Goal: Download file/media

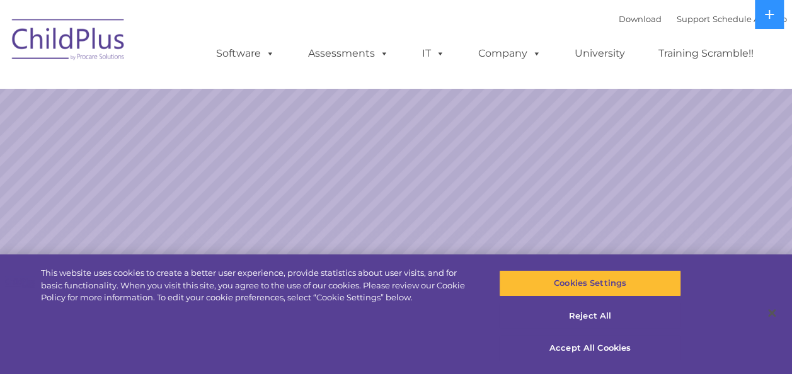
select select "MEDIUM"
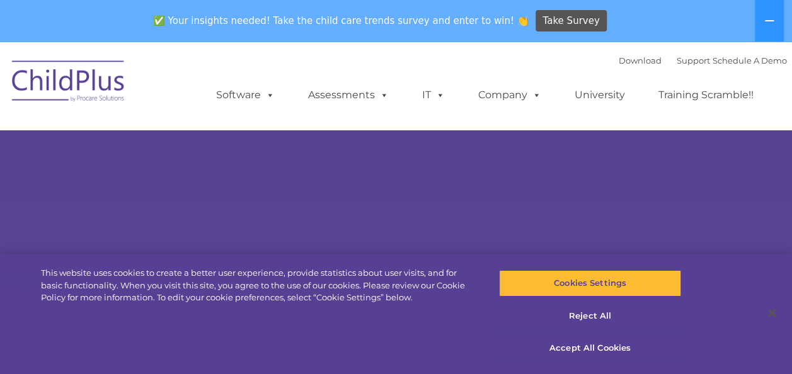
select select "MEDIUM"
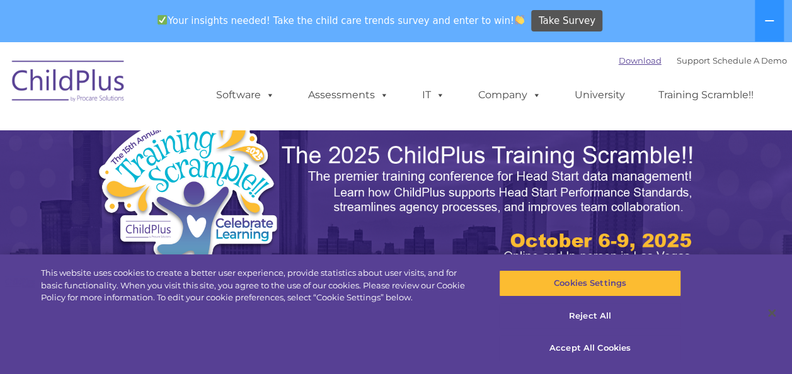
click at [624, 55] on link "Download" at bounding box center [640, 60] width 43 height 10
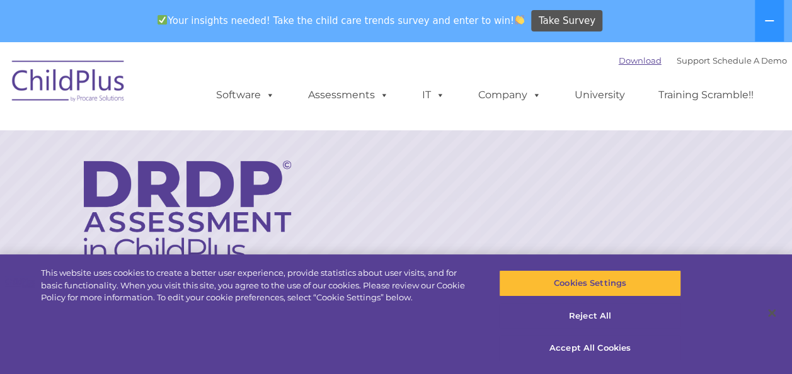
click at [626, 58] on link "Download" at bounding box center [640, 60] width 43 height 10
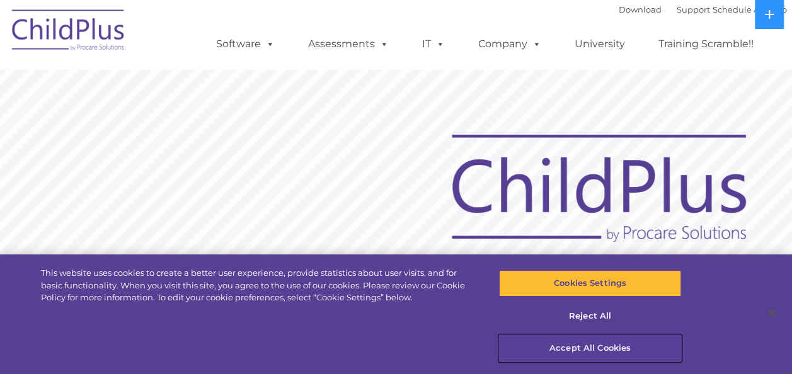
click at [575, 352] on button "Accept All Cookies" at bounding box center [590, 348] width 182 height 26
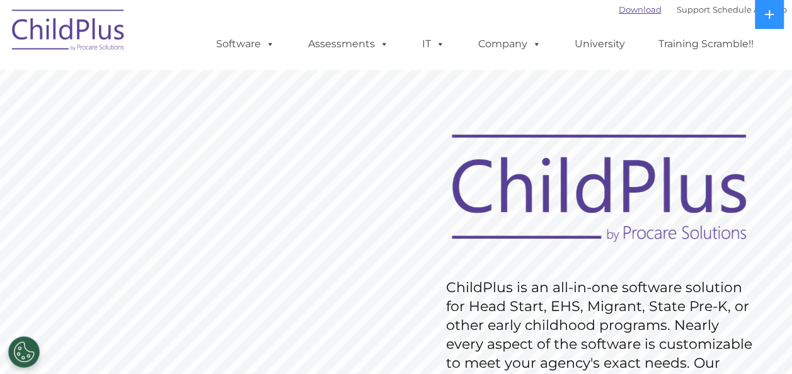
click at [619, 6] on link "Download" at bounding box center [640, 9] width 43 height 10
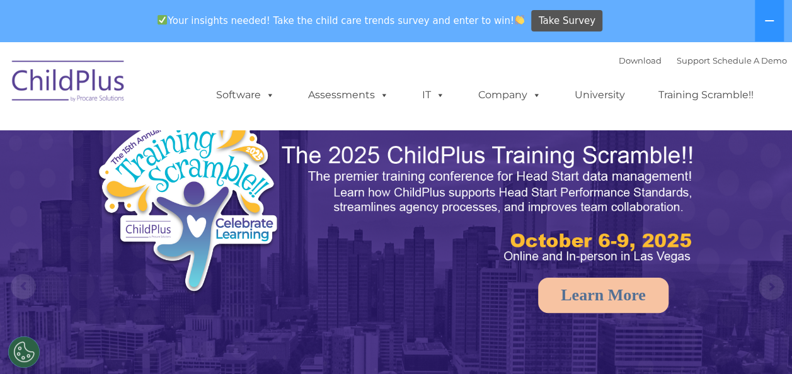
select select "MEDIUM"
click at [619, 61] on link "Download" at bounding box center [640, 60] width 43 height 10
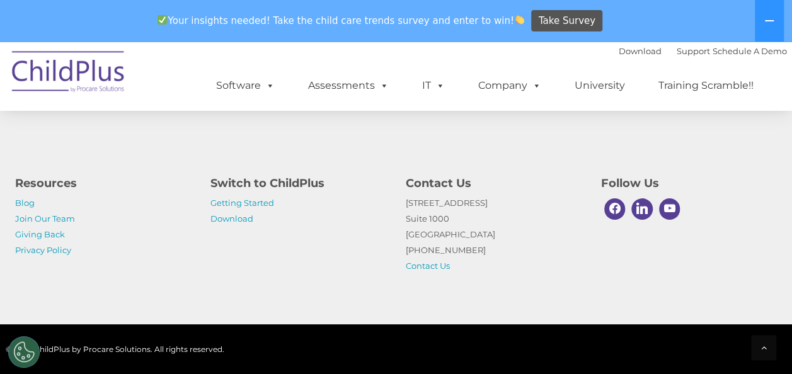
scroll to position [2009, 0]
click at [232, 221] on link "Download" at bounding box center [232, 219] width 43 height 10
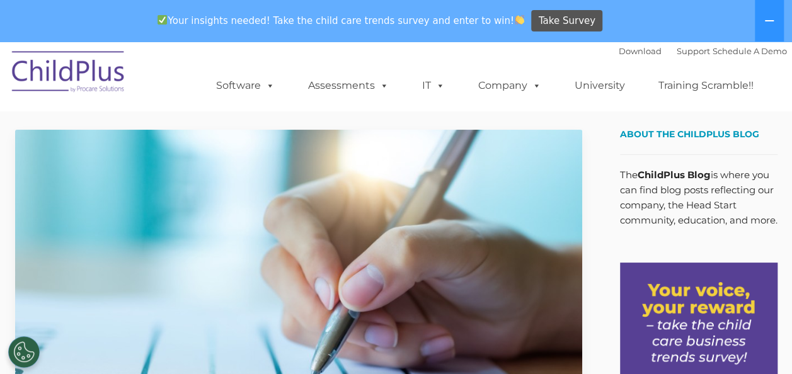
scroll to position [2009, 0]
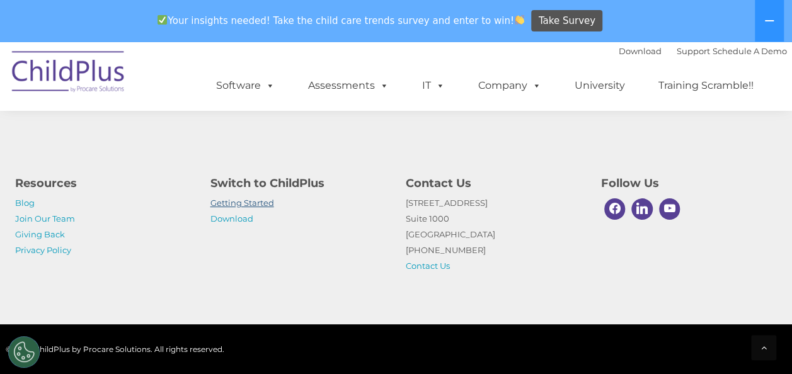
click at [255, 199] on link "Getting Started" at bounding box center [243, 203] width 64 height 10
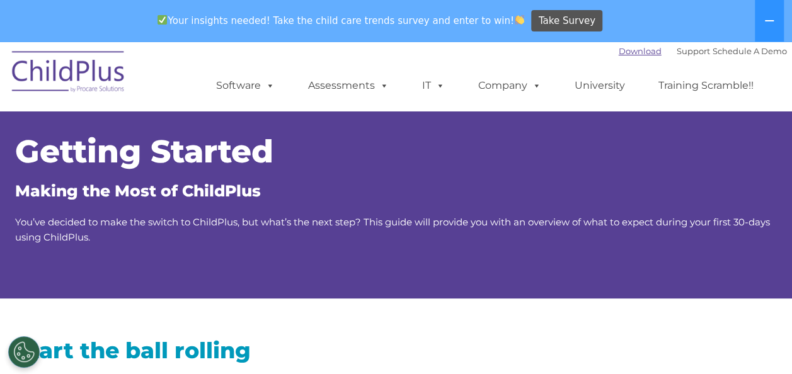
click at [633, 50] on link "Download" at bounding box center [640, 51] width 43 height 10
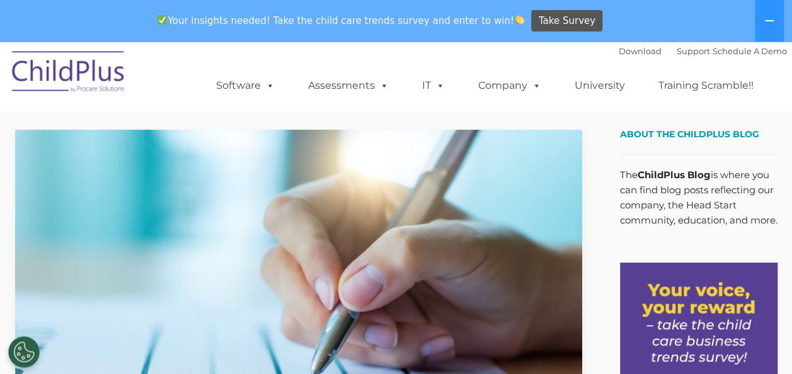
scroll to position [2009, 0]
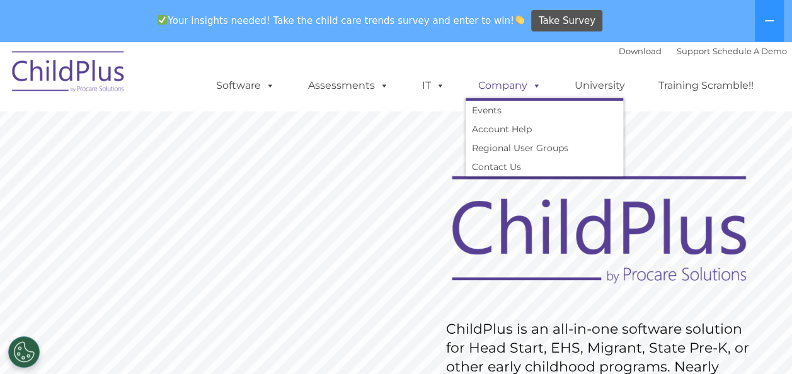
click at [504, 87] on link "Company" at bounding box center [510, 85] width 88 height 25
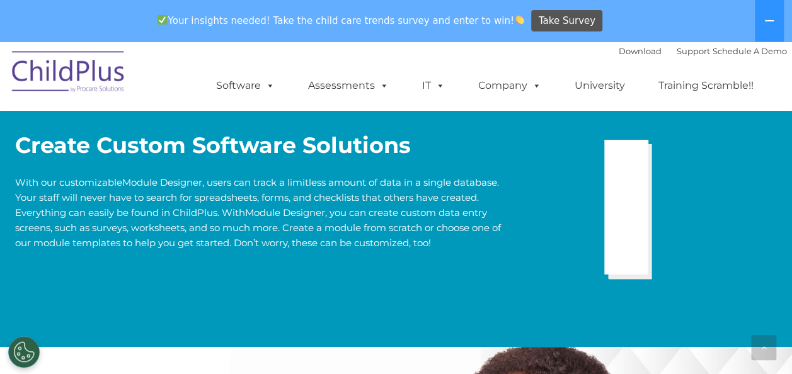
scroll to position [2609, 0]
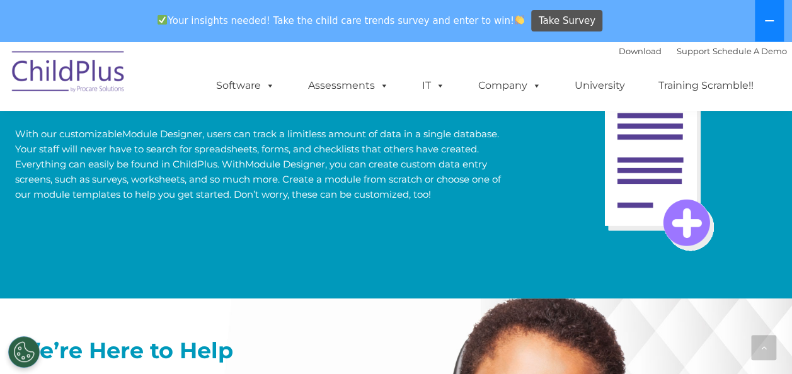
click at [766, 16] on icon at bounding box center [770, 21] width 10 height 10
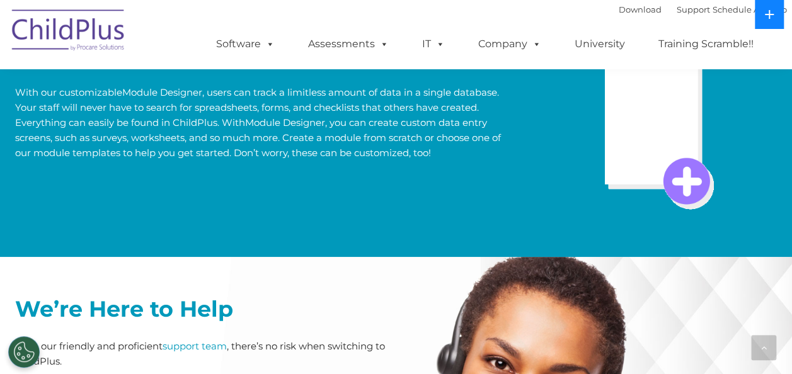
click at [766, 16] on icon at bounding box center [770, 14] width 10 height 10
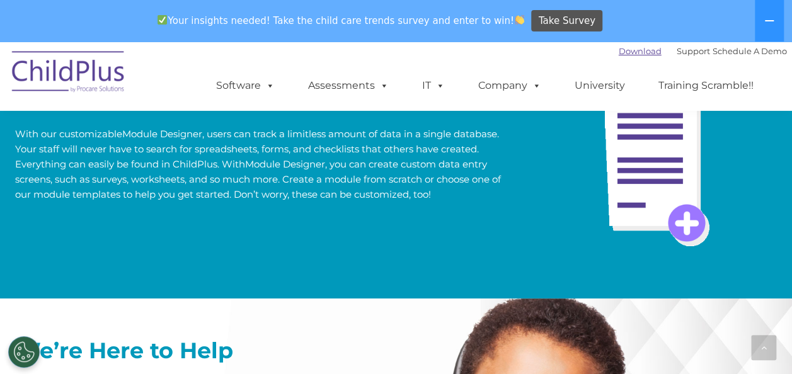
click at [619, 52] on link "Download" at bounding box center [640, 51] width 43 height 10
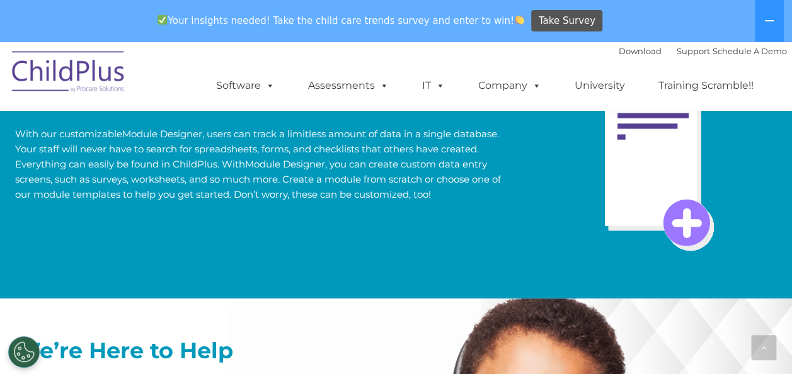
click at [64, 76] on img at bounding box center [69, 73] width 126 height 63
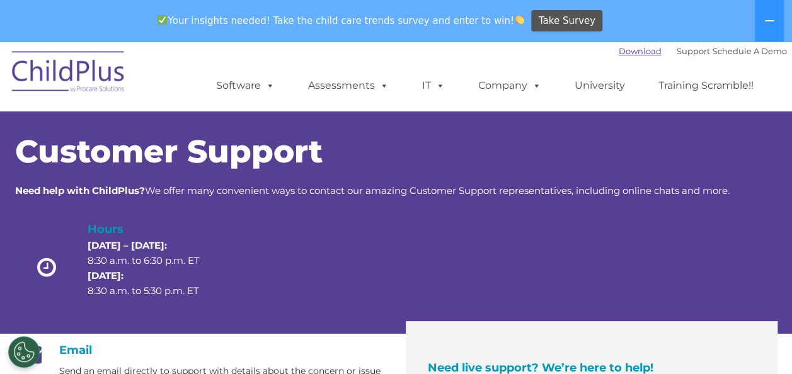
click at [625, 47] on link "Download" at bounding box center [640, 51] width 43 height 10
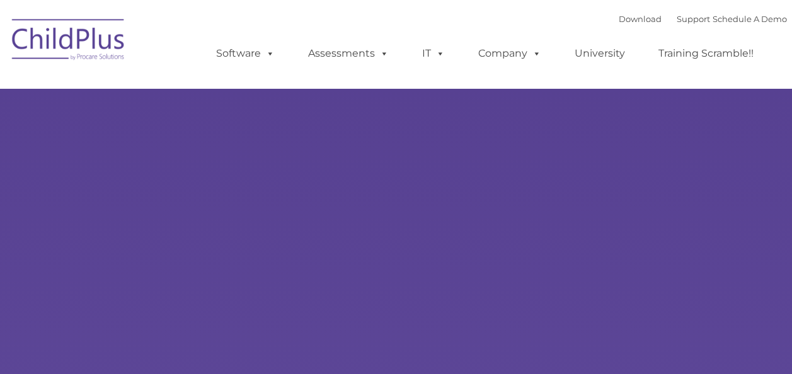
type input ""
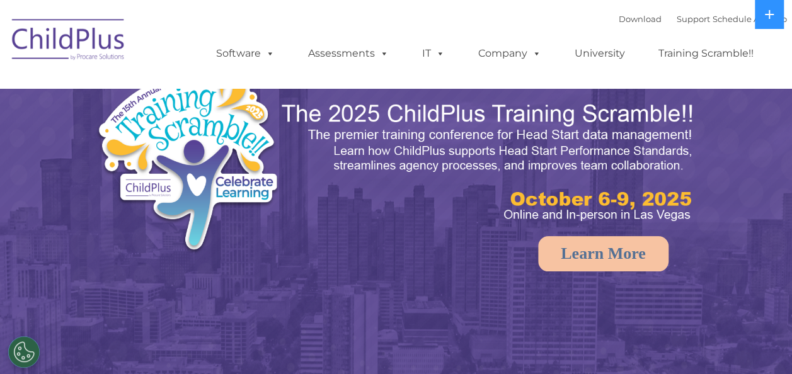
select select "MEDIUM"
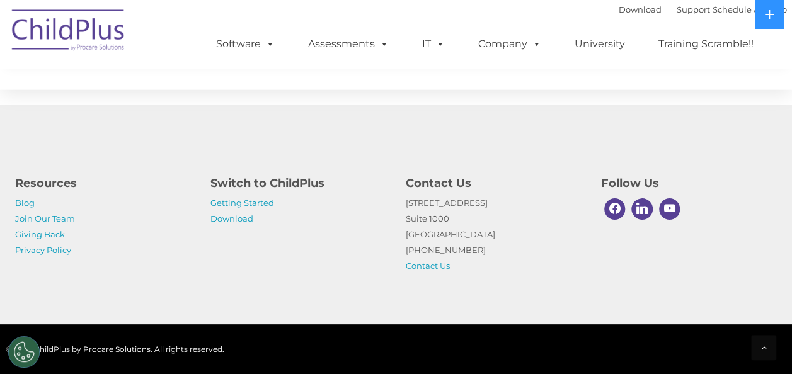
scroll to position [1544, 0]
click at [259, 200] on link "Getting Started" at bounding box center [243, 203] width 64 height 10
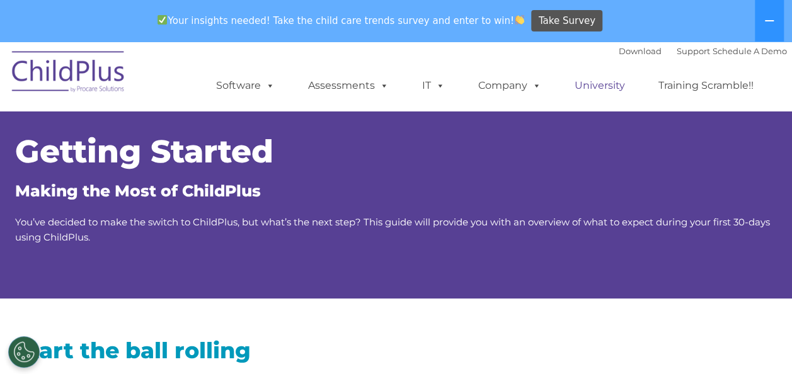
click at [591, 83] on link "University" at bounding box center [600, 85] width 76 height 25
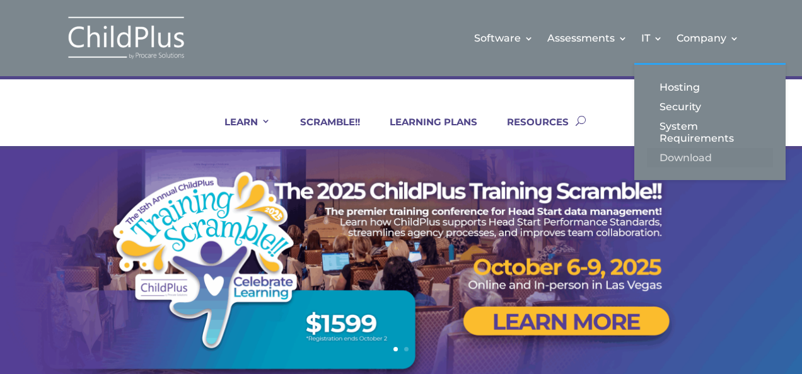
click at [677, 156] on link "Download" at bounding box center [710, 158] width 126 height 20
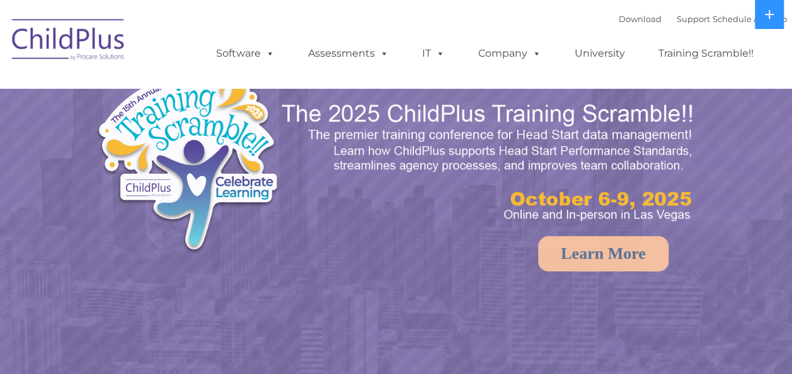
select select "MEDIUM"
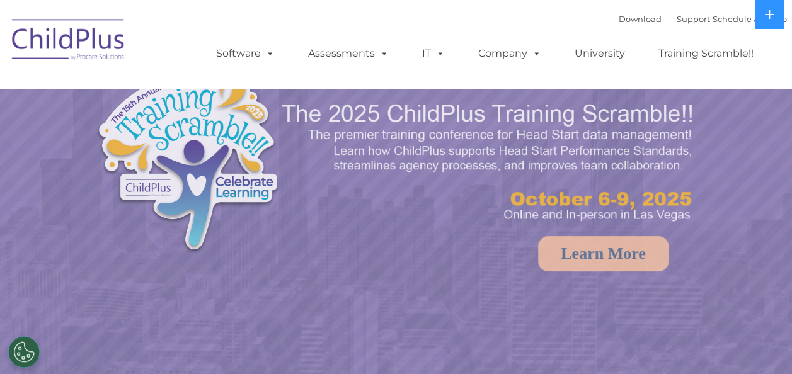
select select "MEDIUM"
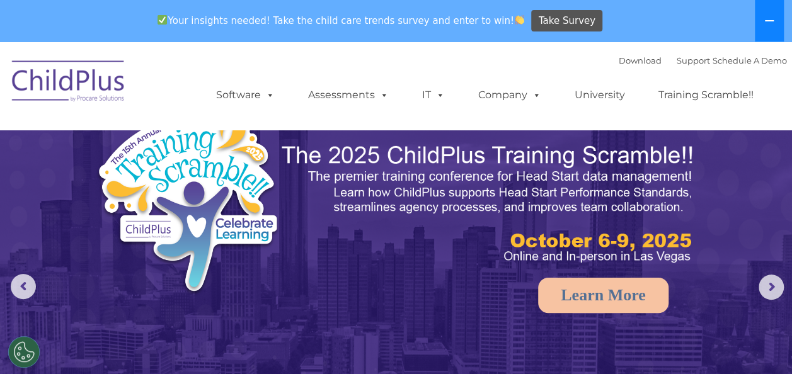
click at [763, 15] on button at bounding box center [769, 21] width 29 height 42
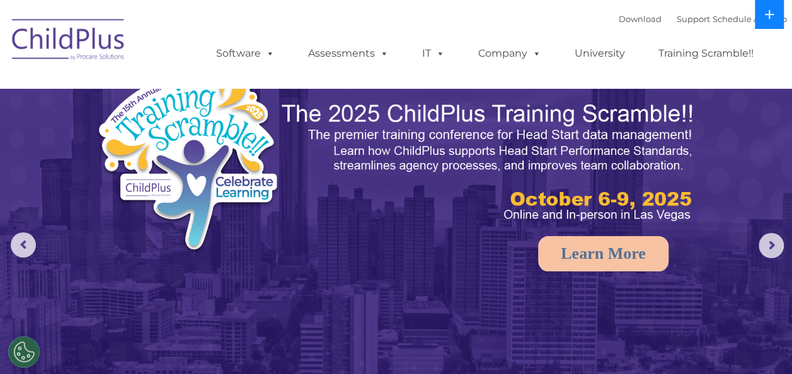
click at [763, 15] on button at bounding box center [769, 14] width 29 height 29
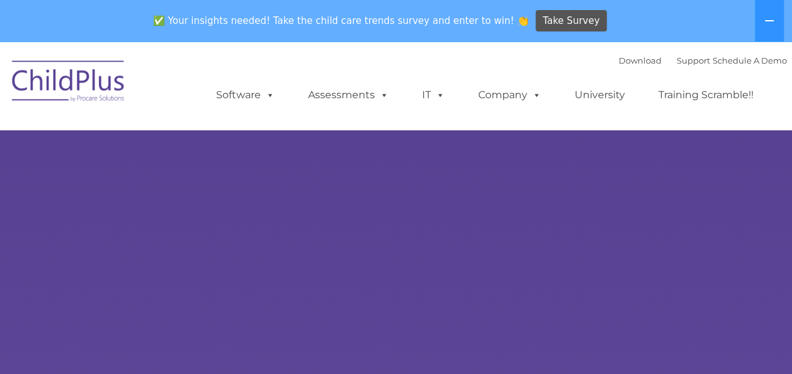
select select "MEDIUM"
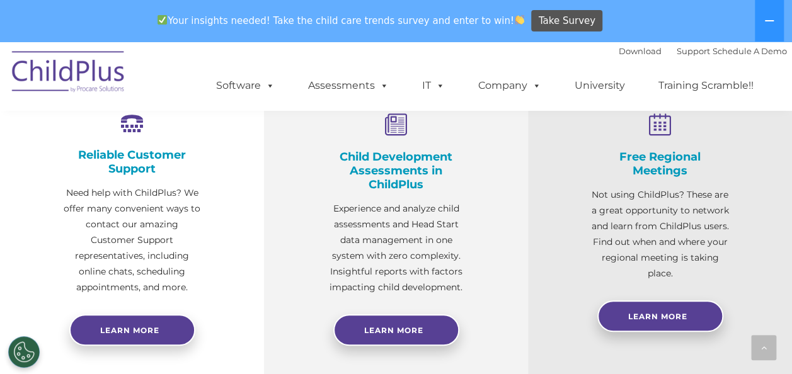
scroll to position [529, 0]
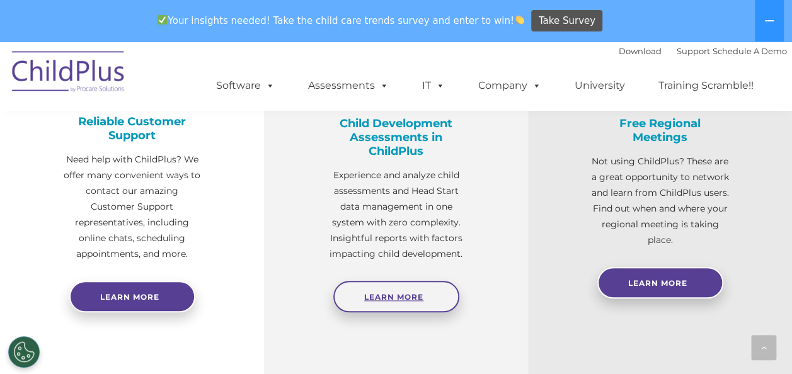
click at [419, 298] on span "Learn More" at bounding box center [393, 296] width 59 height 9
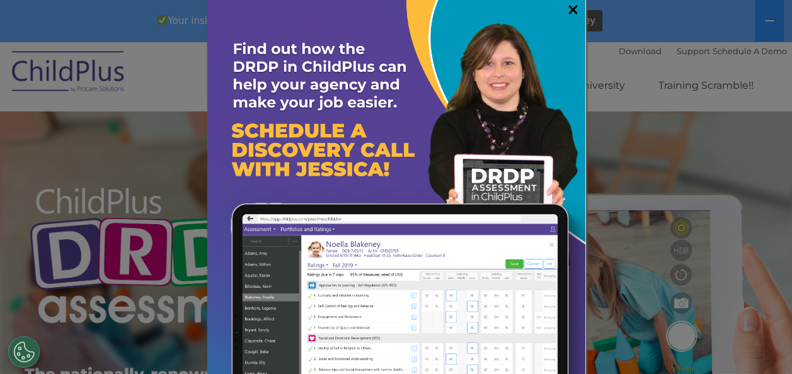
click at [566, 5] on link "×" at bounding box center [573, 9] width 14 height 13
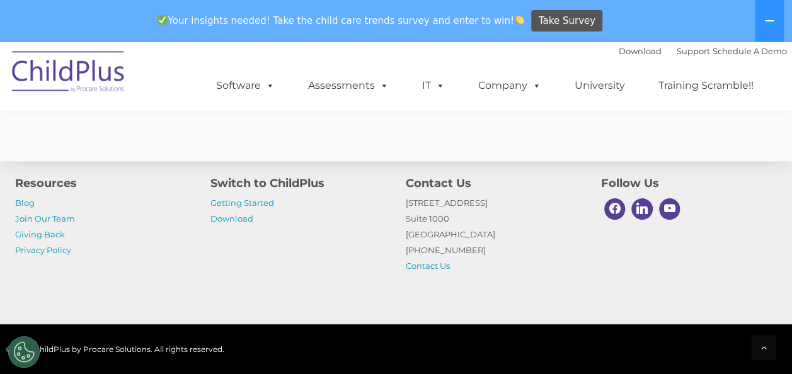
scroll to position [5172, 0]
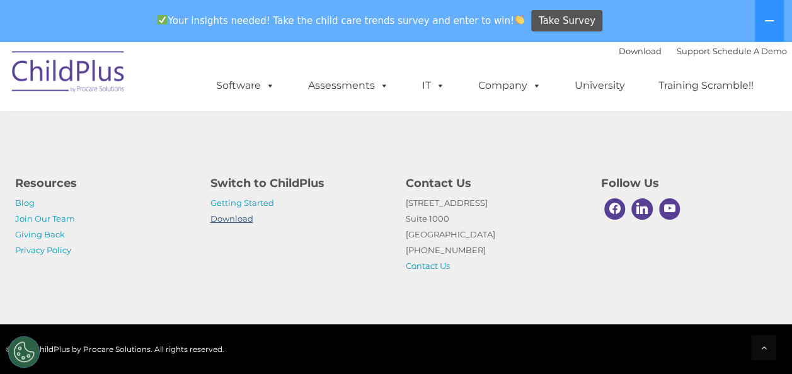
click at [221, 221] on link "Download" at bounding box center [232, 219] width 43 height 10
